Goal: Task Accomplishment & Management: Manage account settings

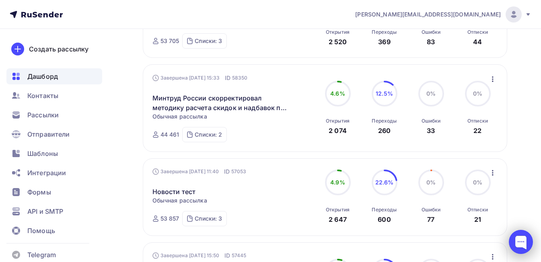
scroll to position [603, 0]
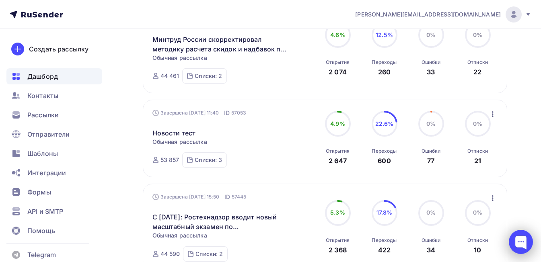
click at [525, 249] on div at bounding box center [521, 242] width 24 height 24
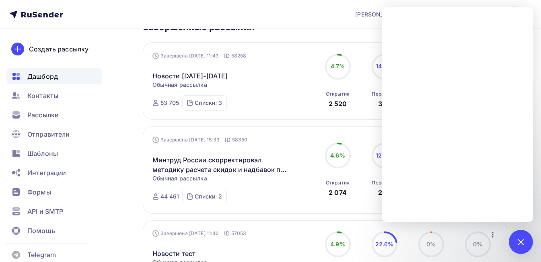
scroll to position [281, 0]
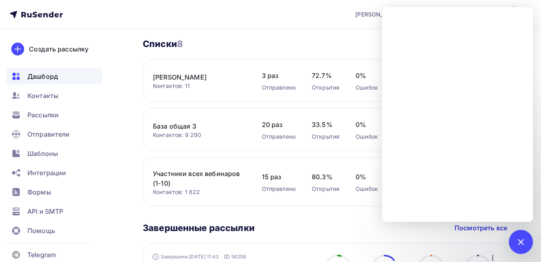
click at [540, 27] on nav "[PERSON_NAME][EMAIL_ADDRESS][DOMAIN_NAME] Аккаунт Тарифы Выйти Создать рассылку…" at bounding box center [270, 14] width 541 height 29
click at [516, 244] on div at bounding box center [521, 242] width 24 height 24
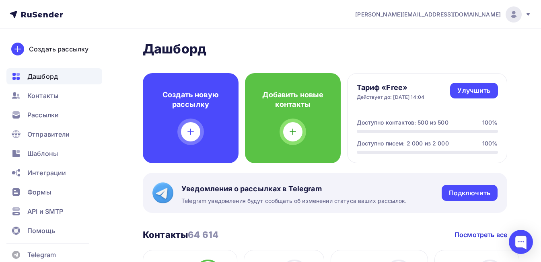
scroll to position [0, 0]
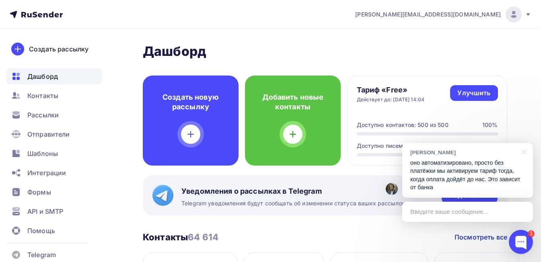
click at [470, 170] on p "оно автоматизировано, просто без платёжки мы активируем тариф тогда, когда опла…" at bounding box center [467, 175] width 115 height 33
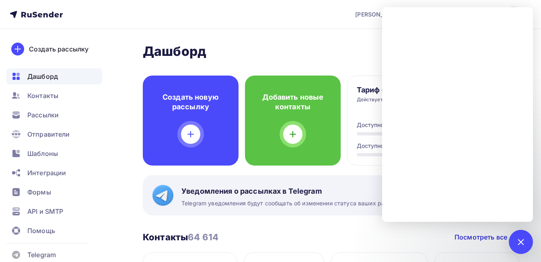
click at [309, 14] on nav "[PERSON_NAME][EMAIL_ADDRESS][DOMAIN_NAME] Аккаунт Тарифы Выйти Создать рассылку…" at bounding box center [270, 14] width 541 height 29
click at [526, 255] on body "[PERSON_NAME][EMAIL_ADDRESS][DOMAIN_NAME] Аккаунт Тарифы Выйти Создать рассылку…" at bounding box center [270, 131] width 541 height 262
click at [523, 246] on div "1" at bounding box center [521, 242] width 24 height 24
